Goal: Check status: Check status

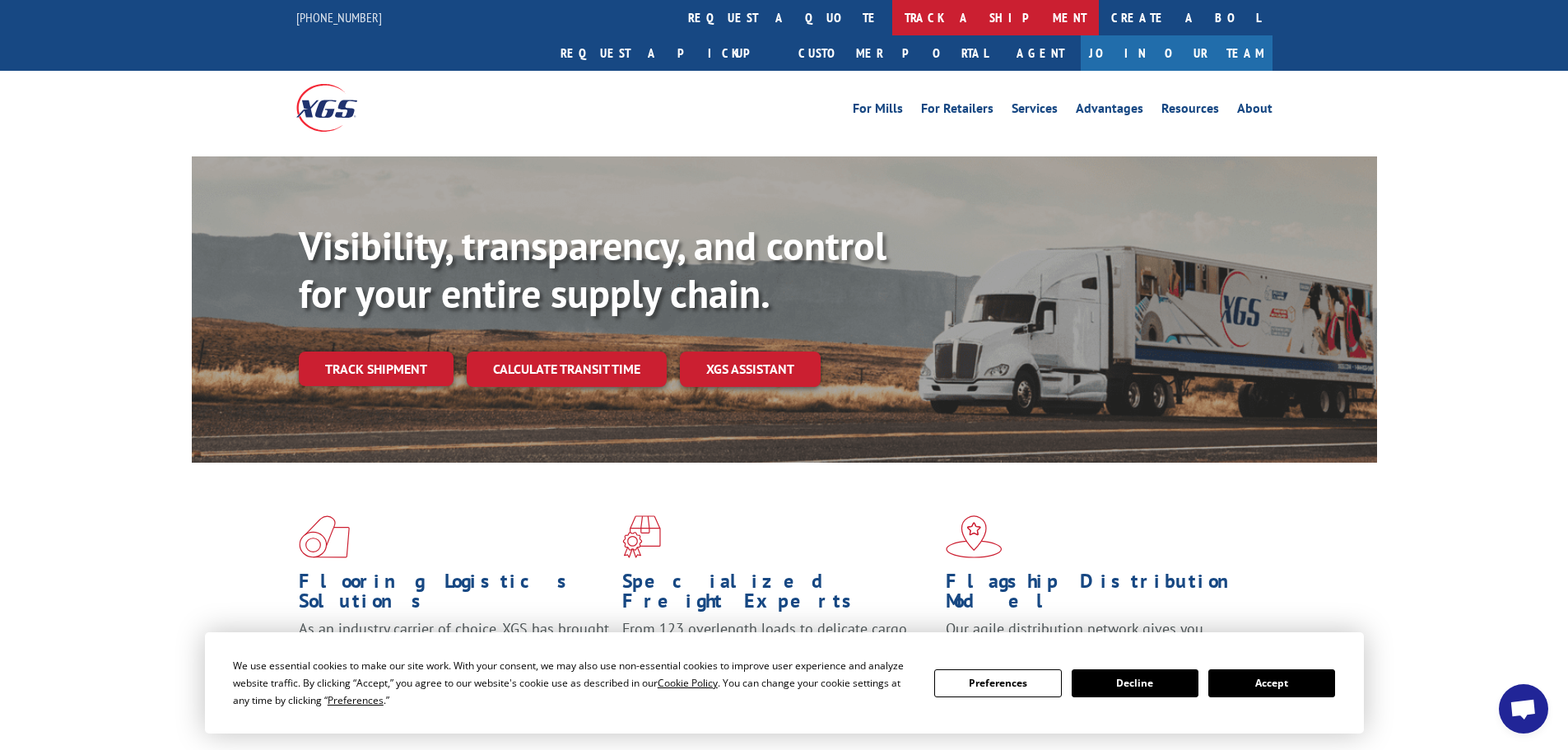
click at [893, 25] on link "track a shipment" at bounding box center [996, 18] width 207 height 36
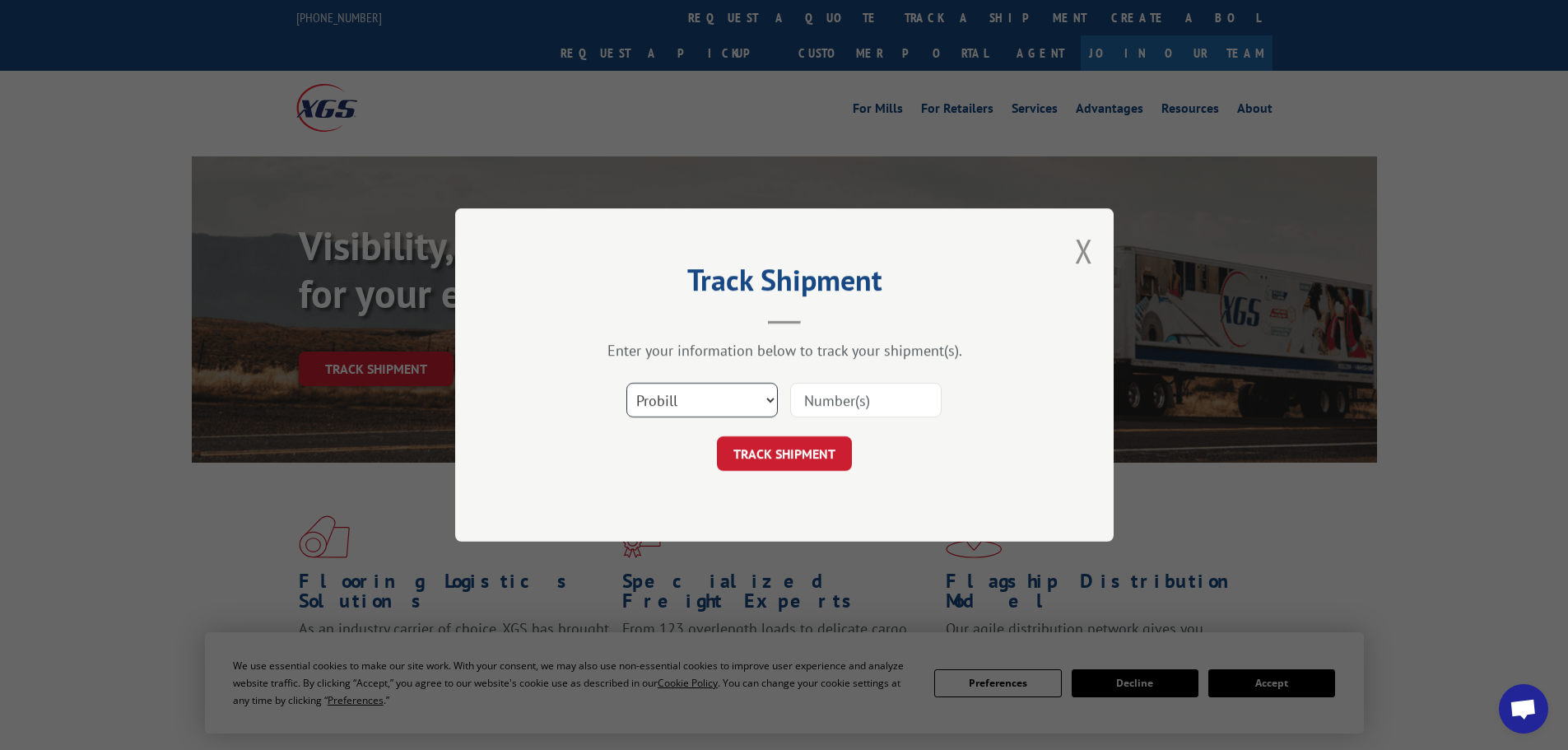
click at [733, 389] on select "Select category... Probill BOL PO" at bounding box center [701, 400] width 151 height 35
select select "po"
click at [626, 383] on select "Select category... Probill BOL PO" at bounding box center [701, 400] width 151 height 35
paste input "25534662"
type input "25534662"
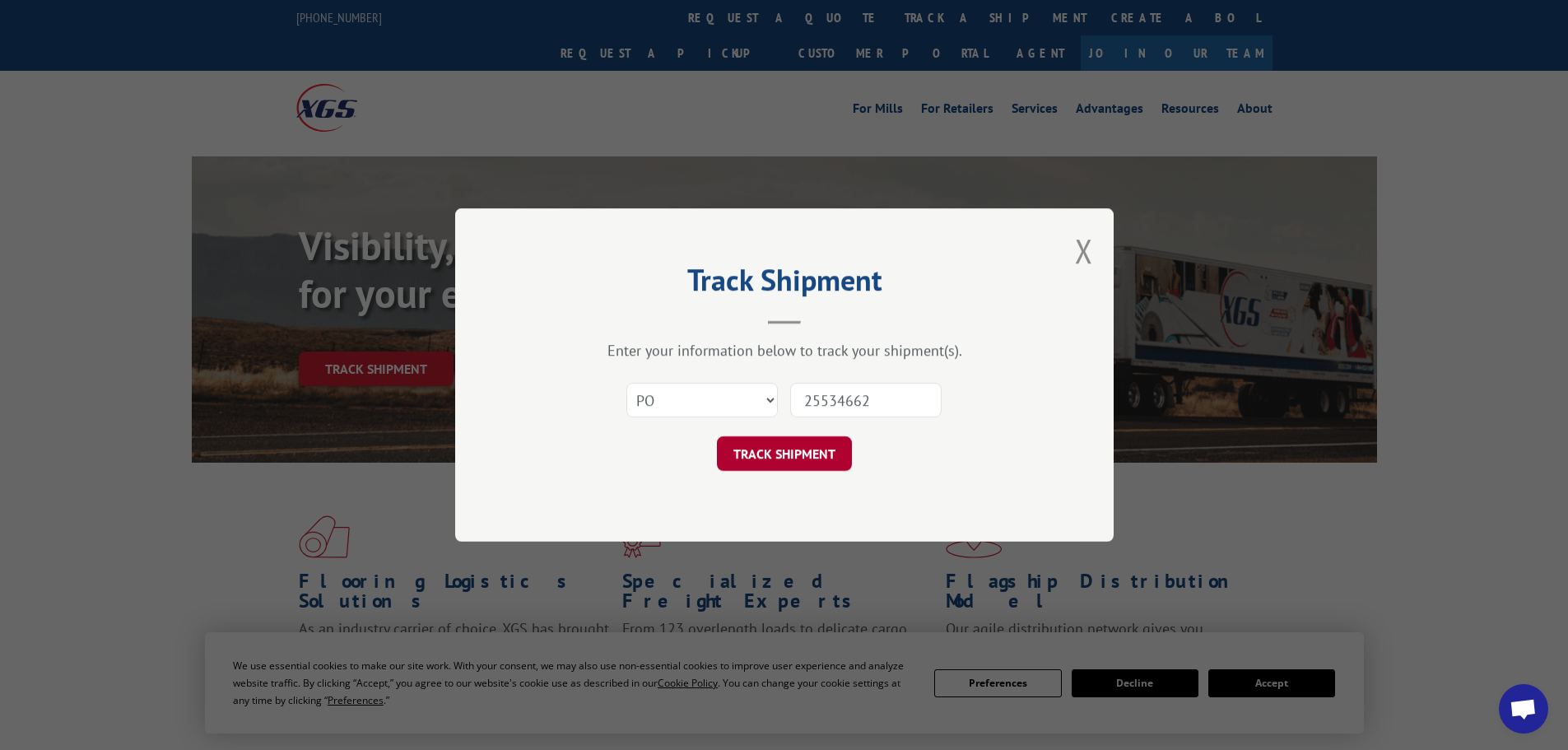
click at [803, 457] on button "TRACK SHIPMENT" at bounding box center [784, 454] width 135 height 35
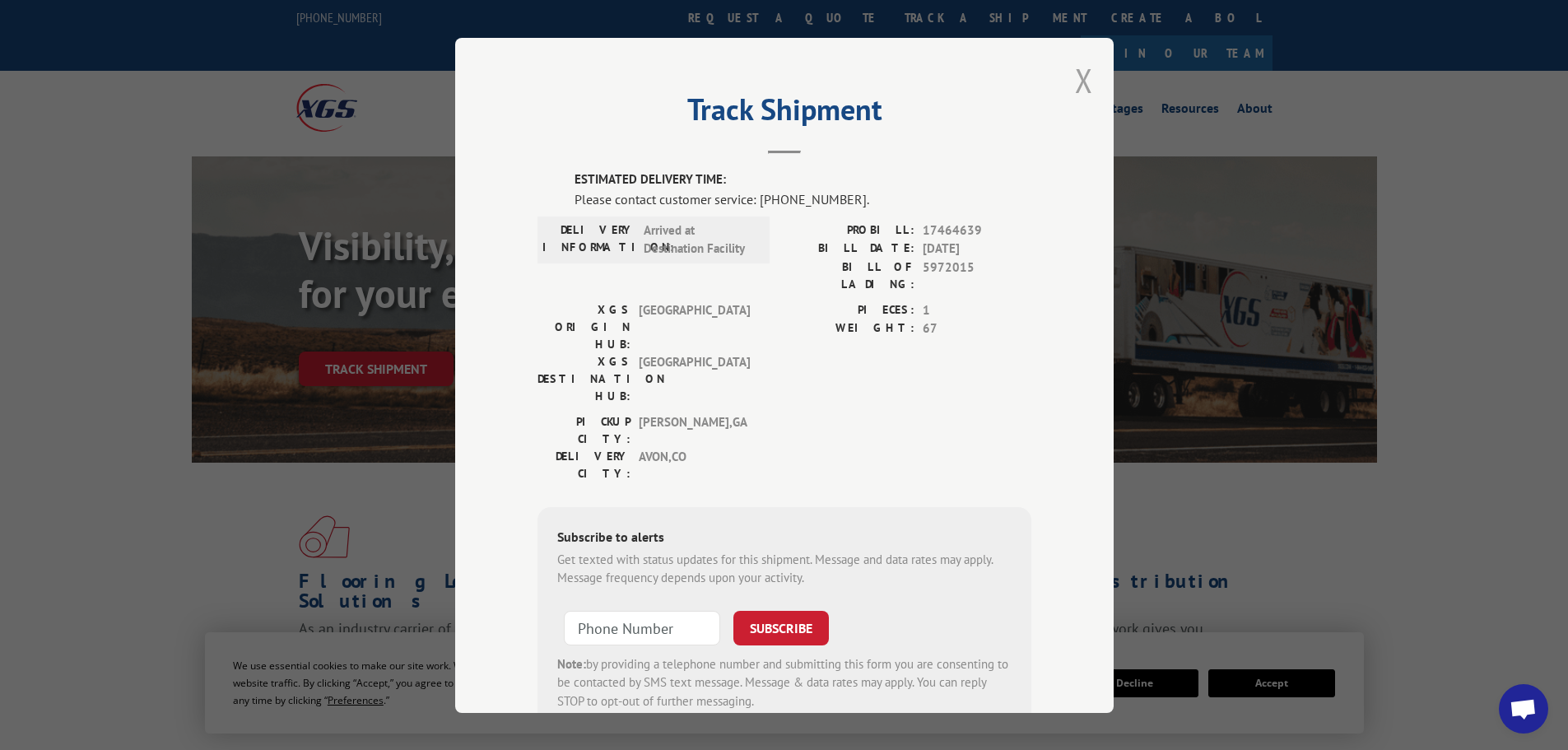
click at [1077, 82] on button "Close modal" at bounding box center [1084, 80] width 18 height 44
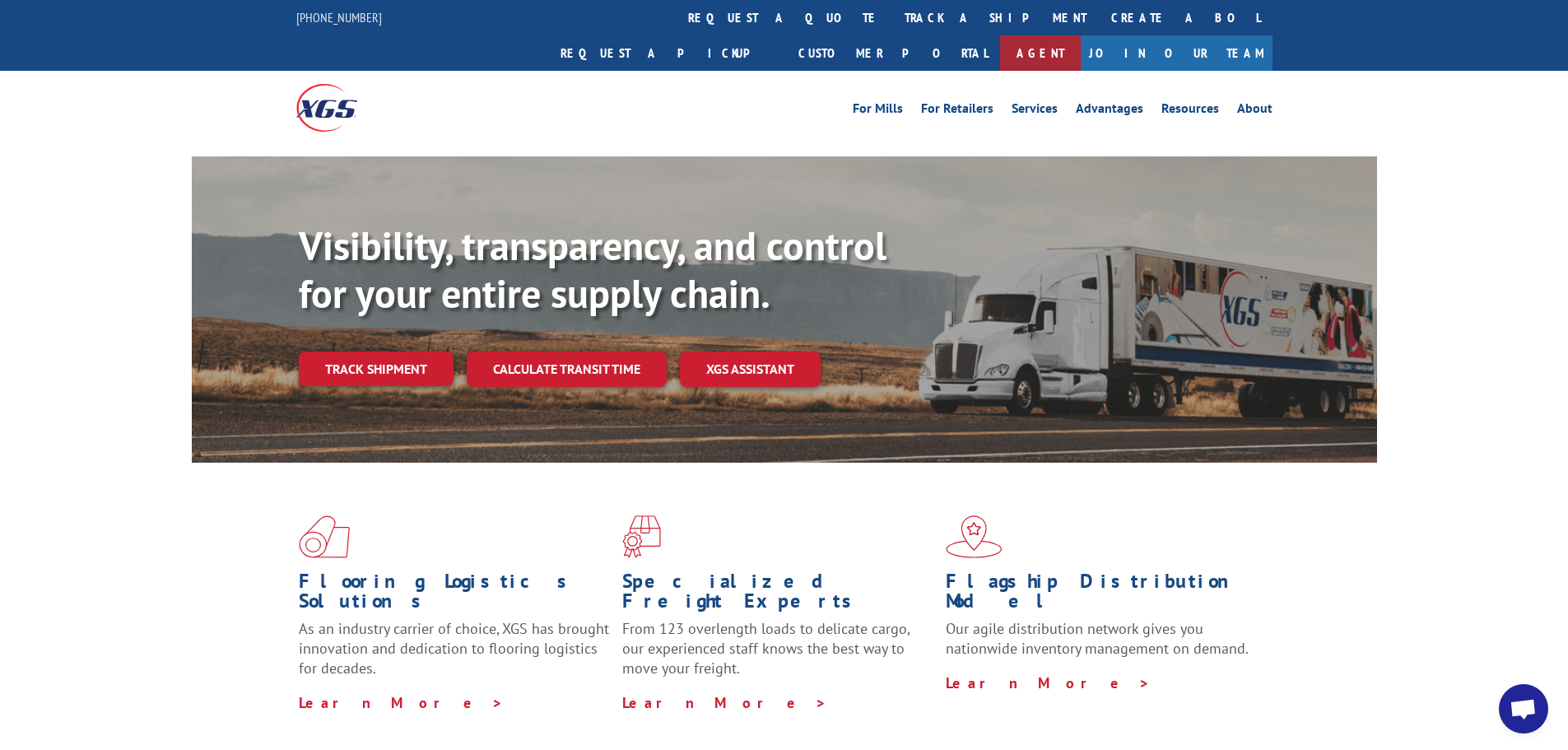
click at [1081, 36] on link "Agent" at bounding box center [1040, 54] width 81 height 36
click at [893, 22] on link "track a shipment" at bounding box center [996, 18] width 207 height 36
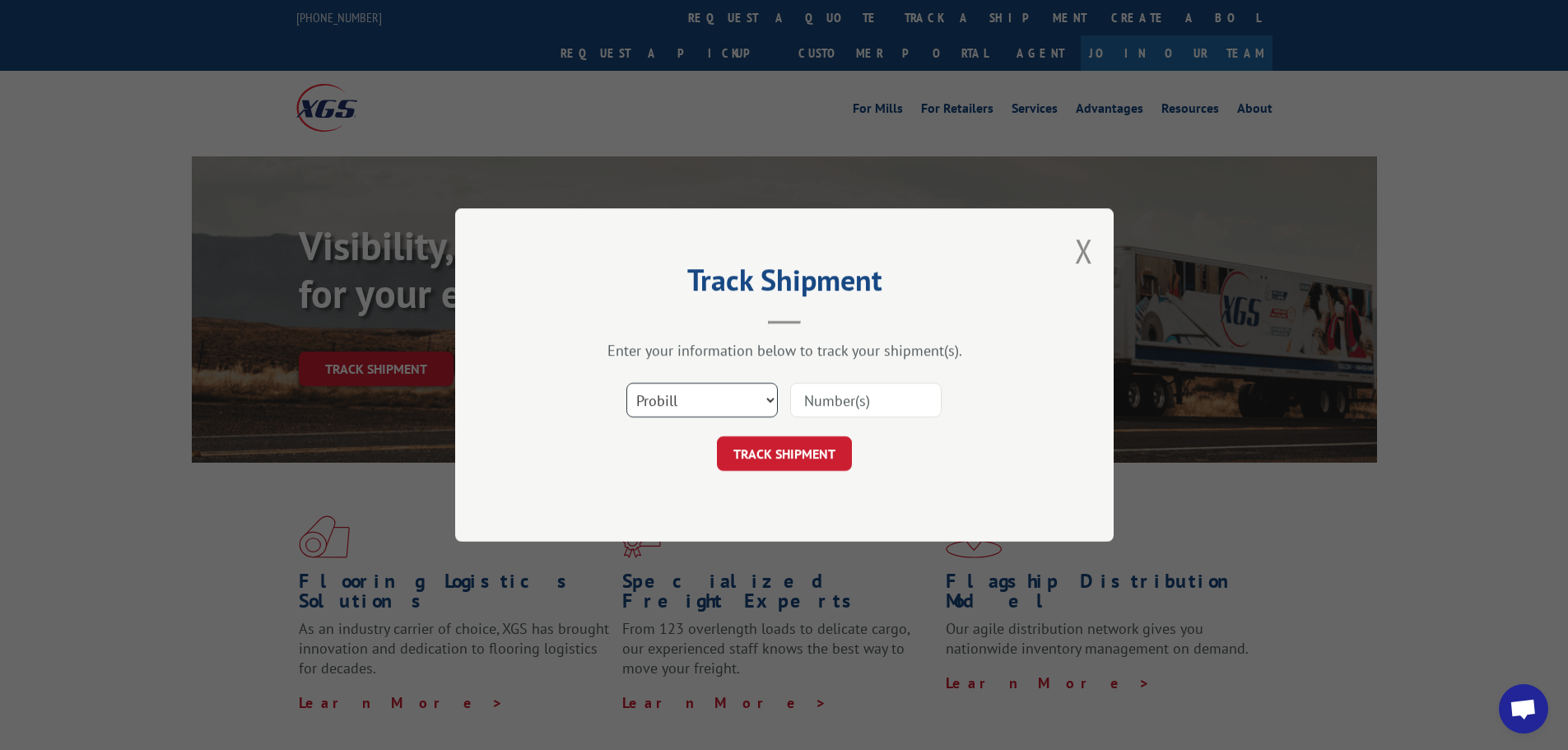
click at [735, 395] on select "Select category... Probill BOL PO" at bounding box center [701, 400] width 151 height 35
select select "bol"
click at [626, 383] on select "Select category... Probill BOL PO" at bounding box center [701, 400] width 151 height 35
click at [824, 412] on input at bounding box center [866, 400] width 151 height 35
paste input "5972015"
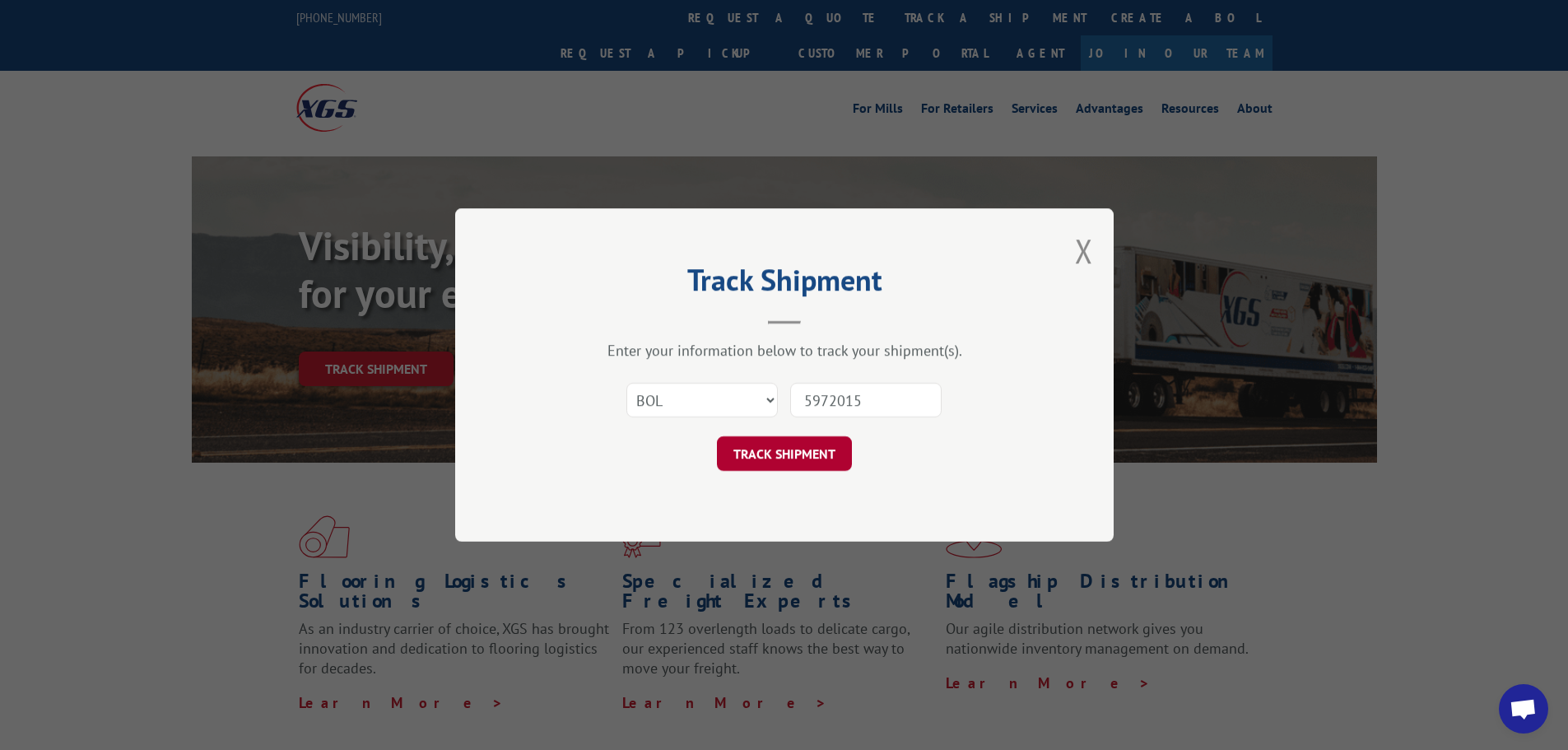
type input "5972015"
click at [813, 450] on button "TRACK SHIPMENT" at bounding box center [784, 454] width 135 height 35
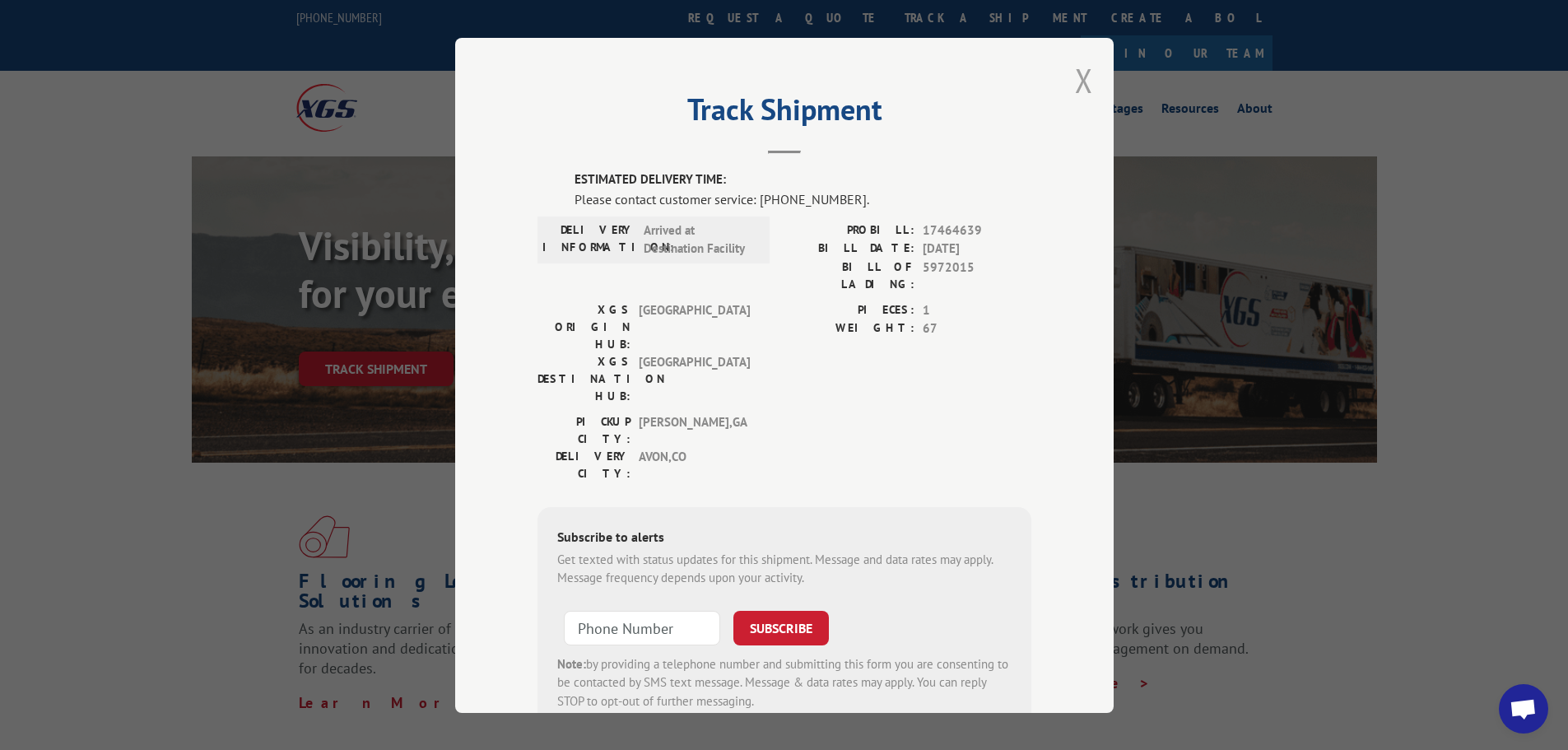
click at [1082, 84] on button "Close modal" at bounding box center [1084, 80] width 18 height 44
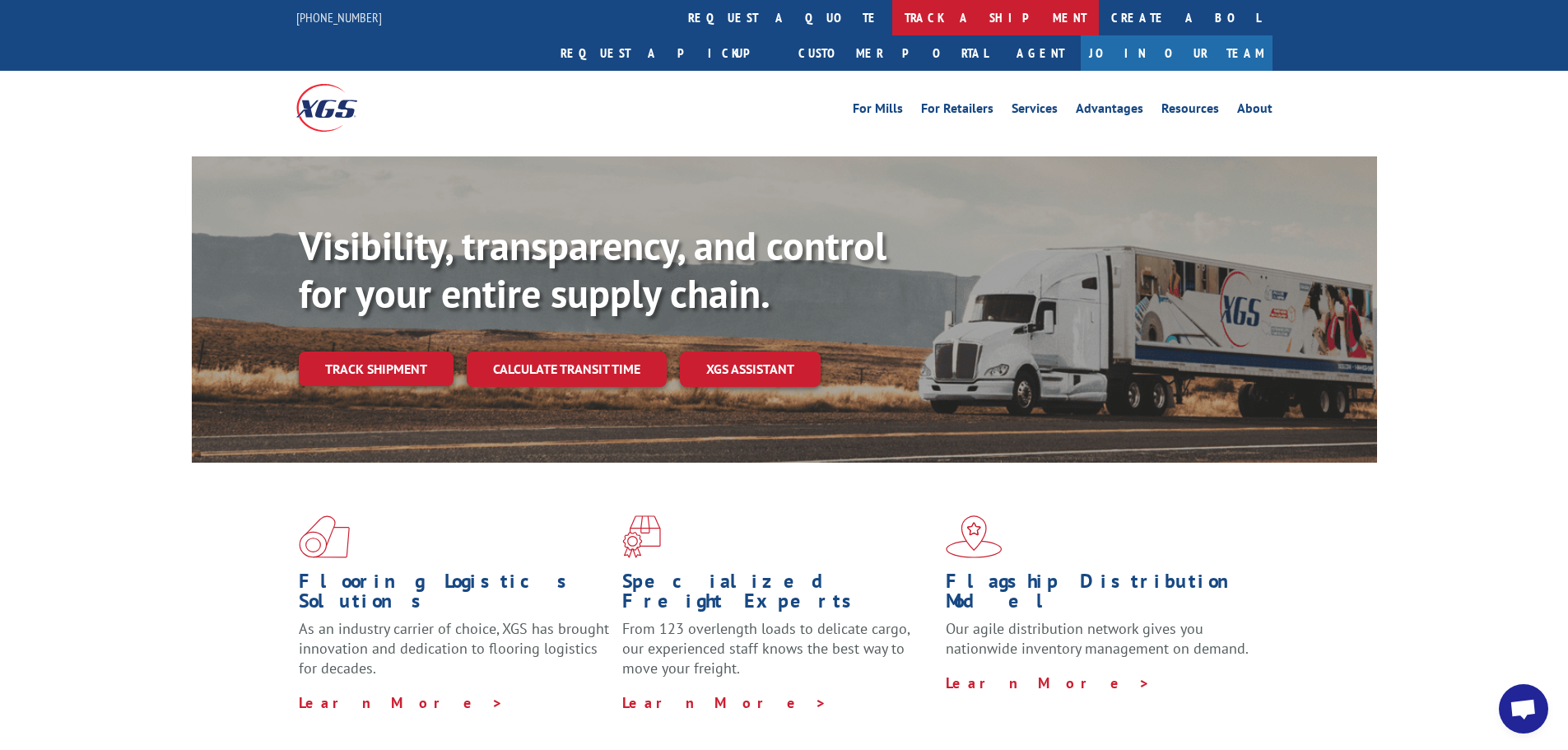
click at [893, 28] on link "track a shipment" at bounding box center [996, 18] width 207 height 36
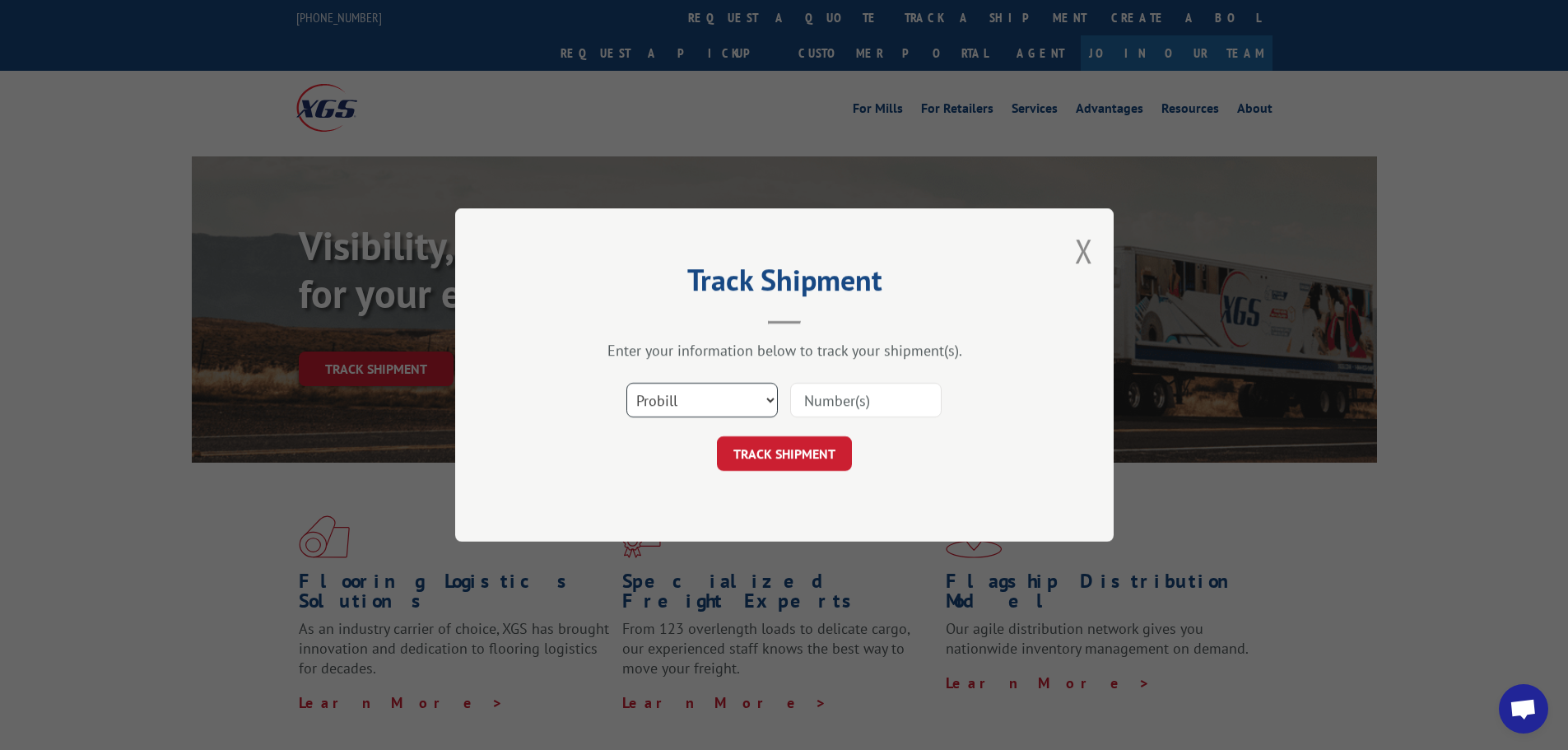
click at [737, 398] on select "Select category... Probill BOL PO" at bounding box center [701, 400] width 151 height 35
select select "bol"
click at [626, 383] on select "Select category... Probill BOL PO" at bounding box center [701, 400] width 151 height 35
click at [795, 417] on input at bounding box center [866, 400] width 151 height 35
paste input "5972015"
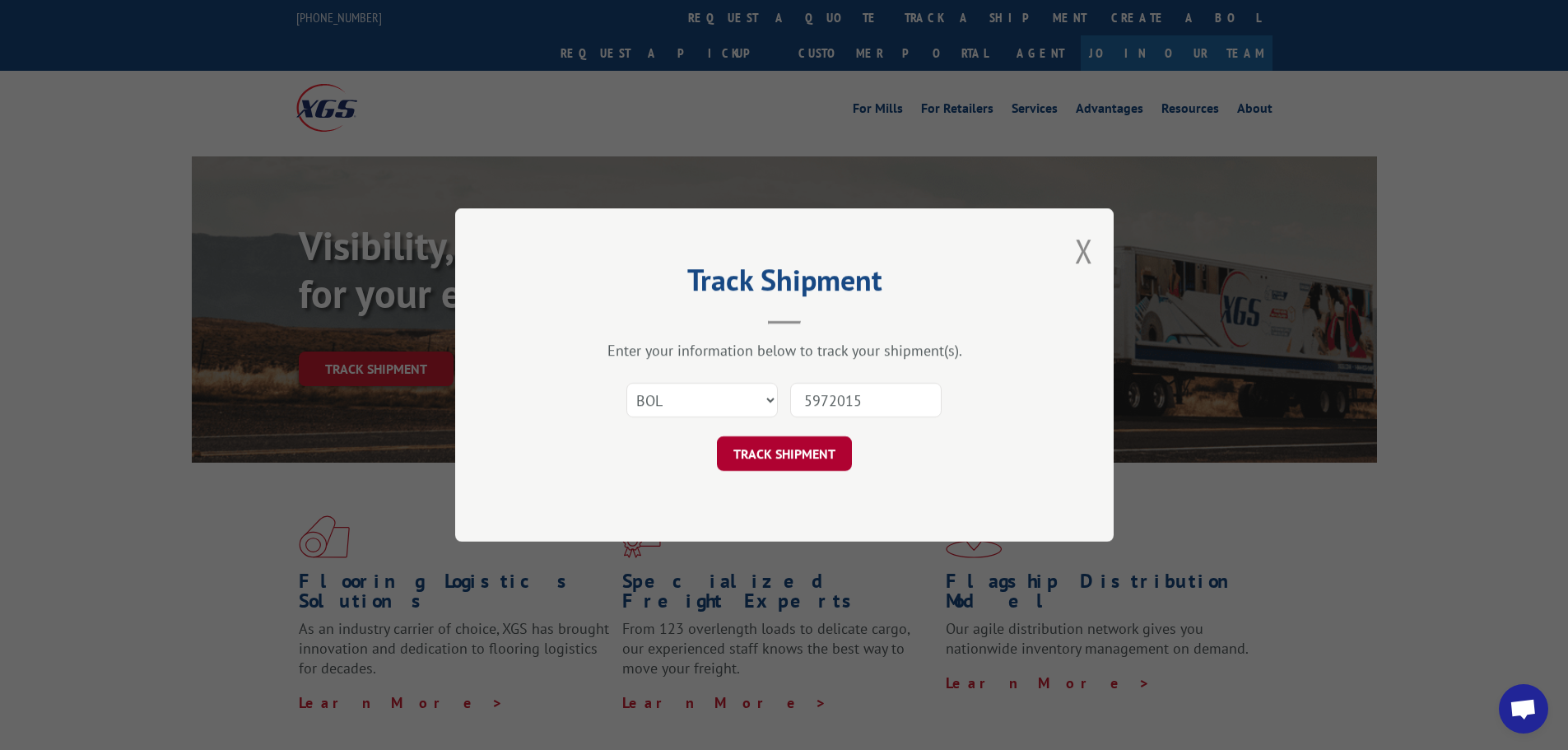
type input "5972015"
click at [779, 459] on button "TRACK SHIPMENT" at bounding box center [784, 454] width 135 height 35
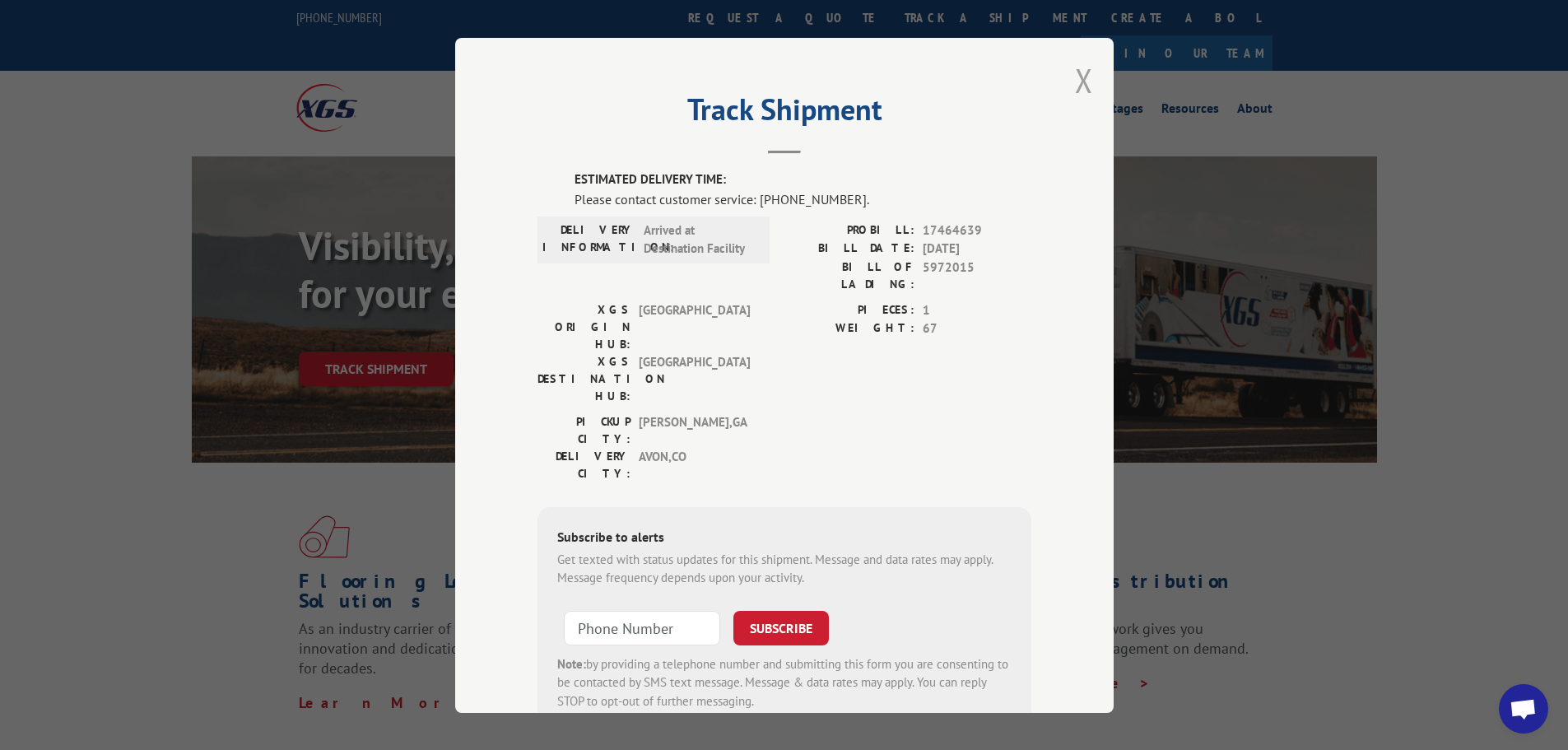
click at [1084, 72] on button "Close modal" at bounding box center [1084, 80] width 18 height 44
